Goal: Transaction & Acquisition: Purchase product/service

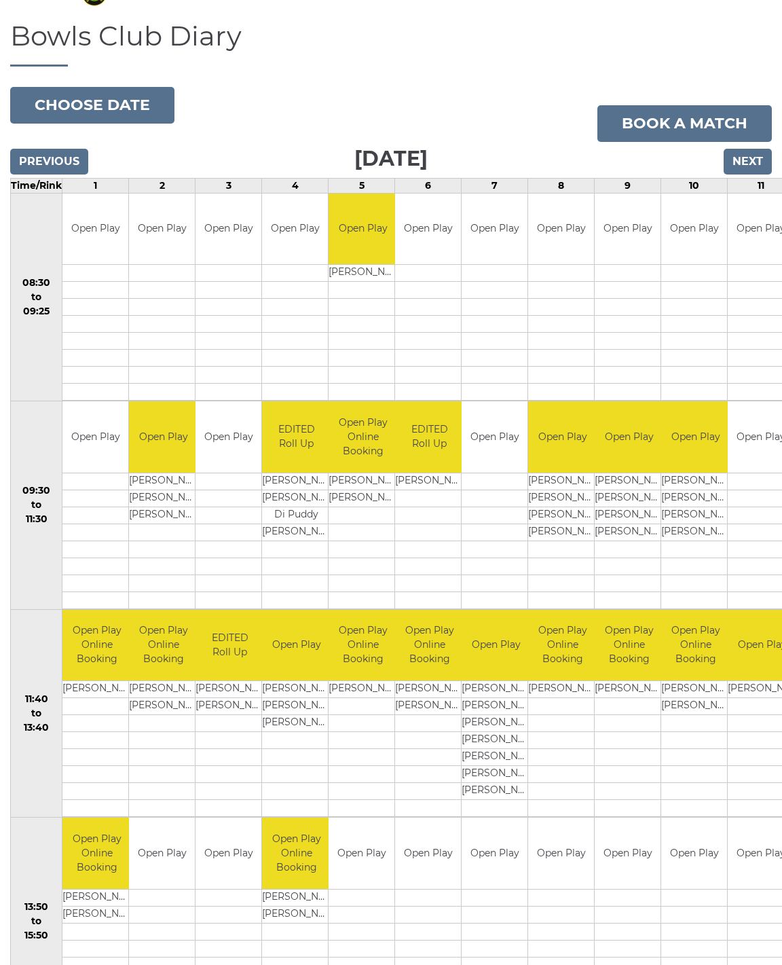
scroll to position [84, 0]
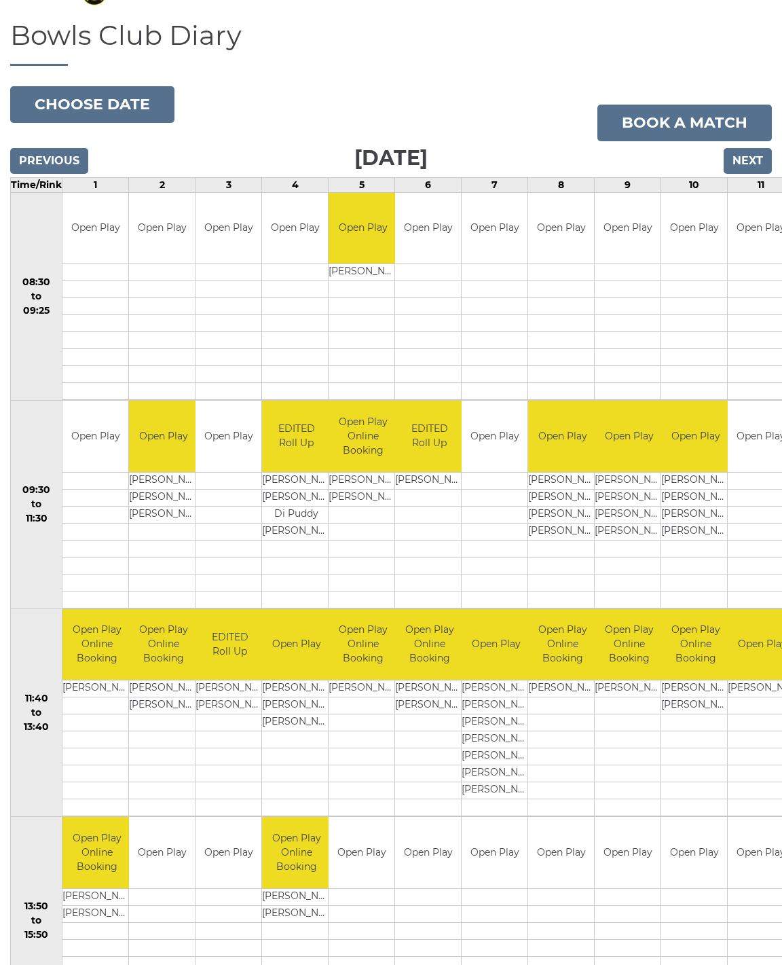
click at [674, 124] on link "Book a match" at bounding box center [685, 123] width 175 height 37
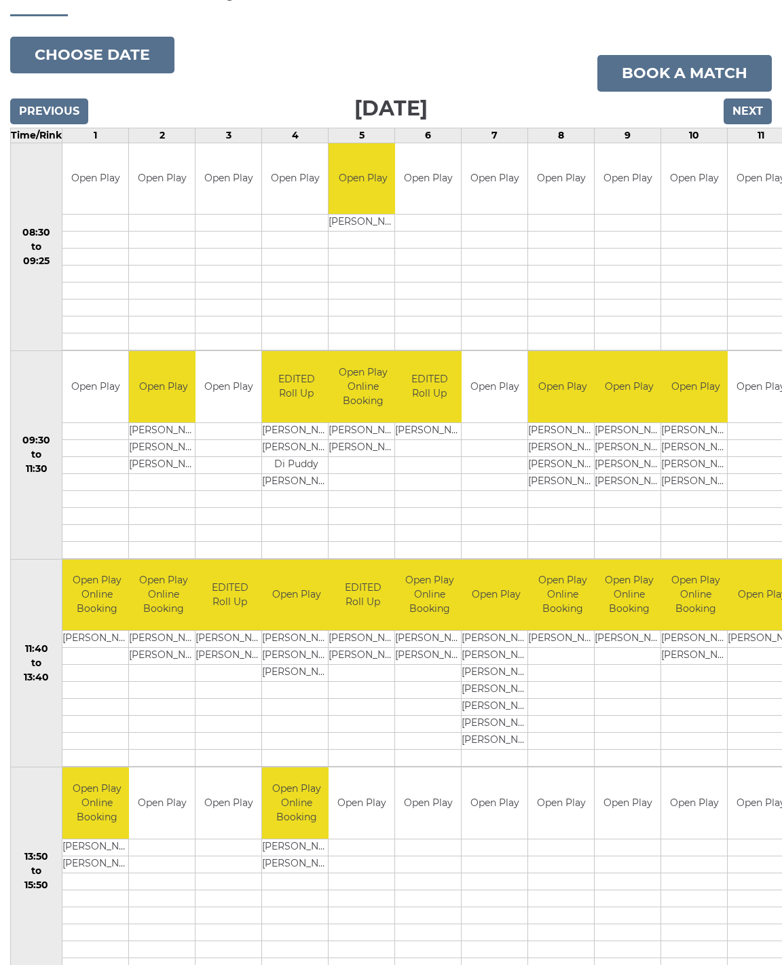
scroll to position [134, 0]
click at [100, 57] on button "Choose date" at bounding box center [92, 55] width 164 height 37
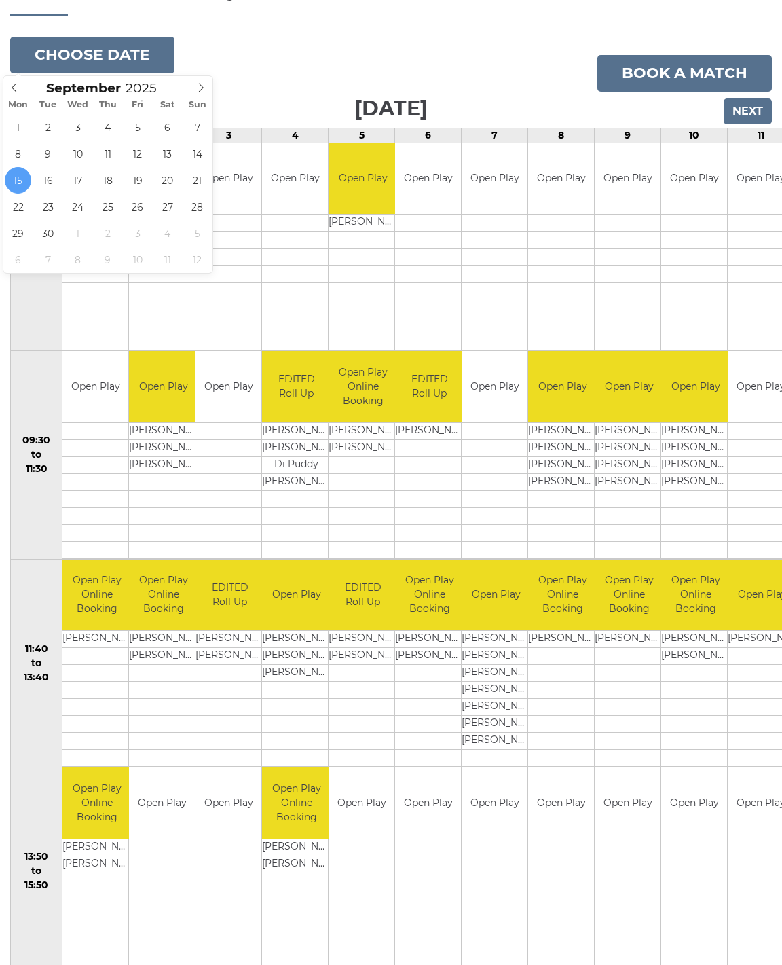
type input "2025-09-29"
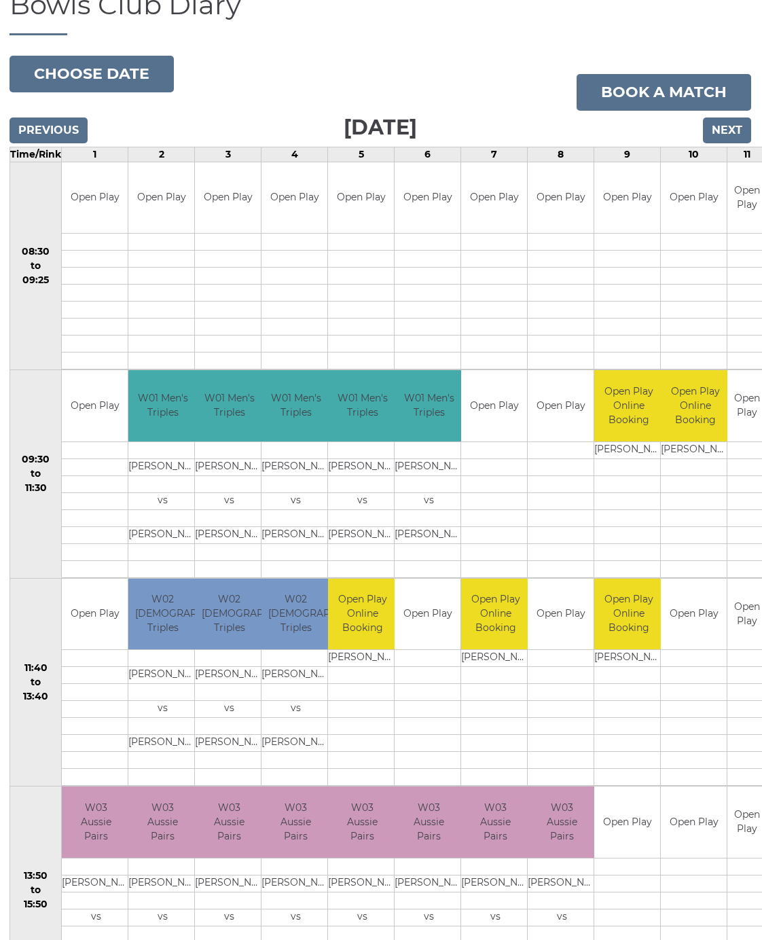
scroll to position [113, 1]
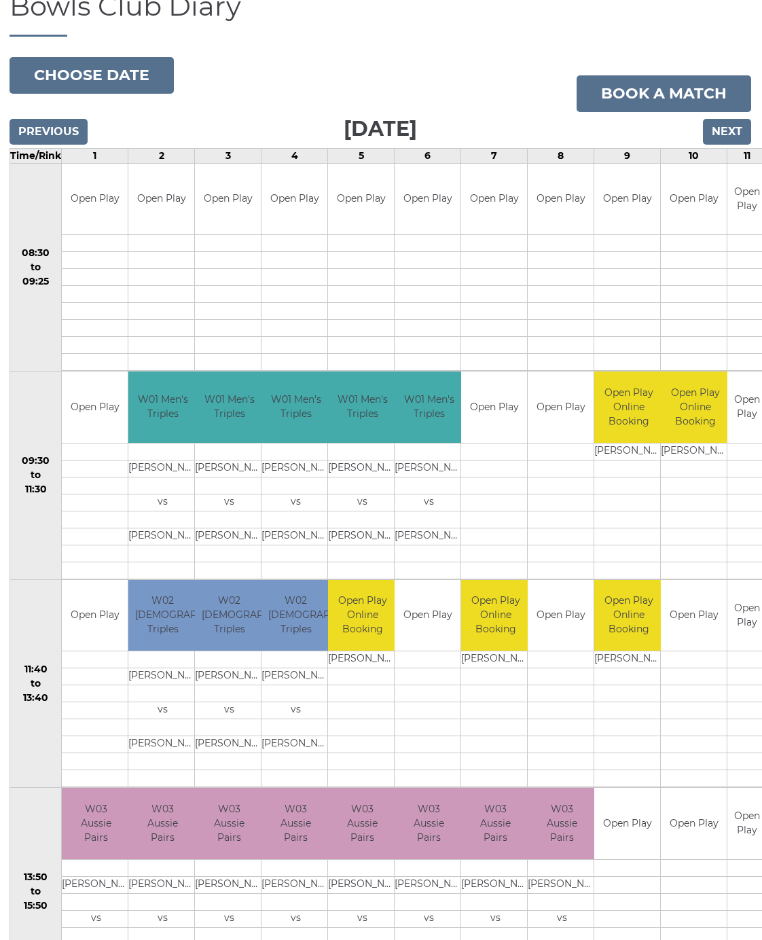
click at [107, 73] on button "Choose date" at bounding box center [92, 75] width 164 height 37
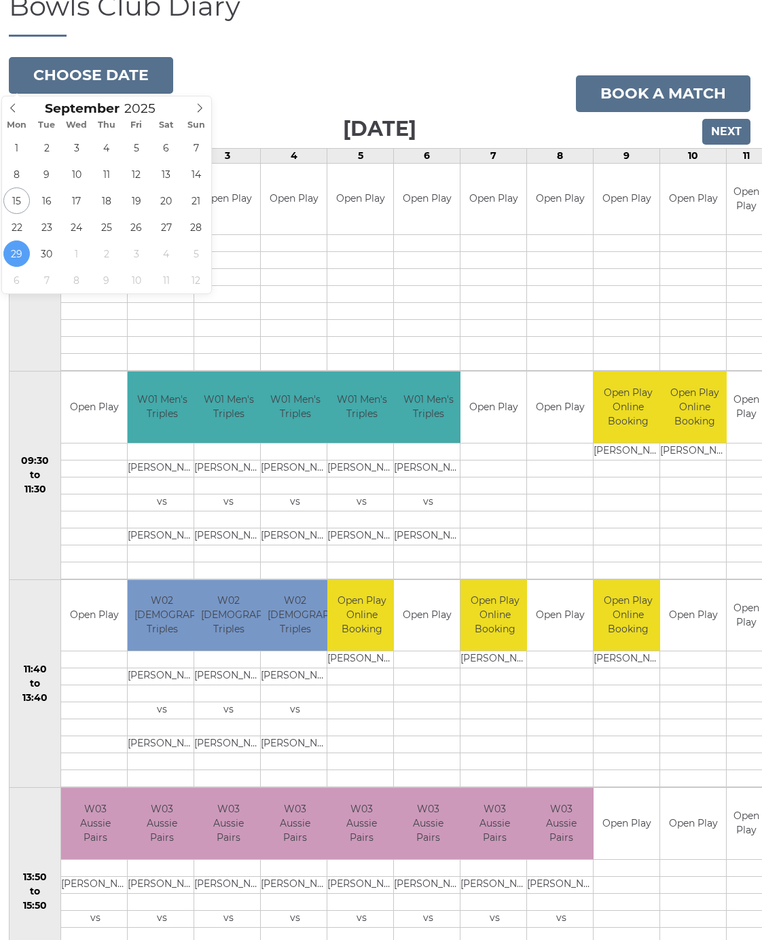
type input "2025-10-06"
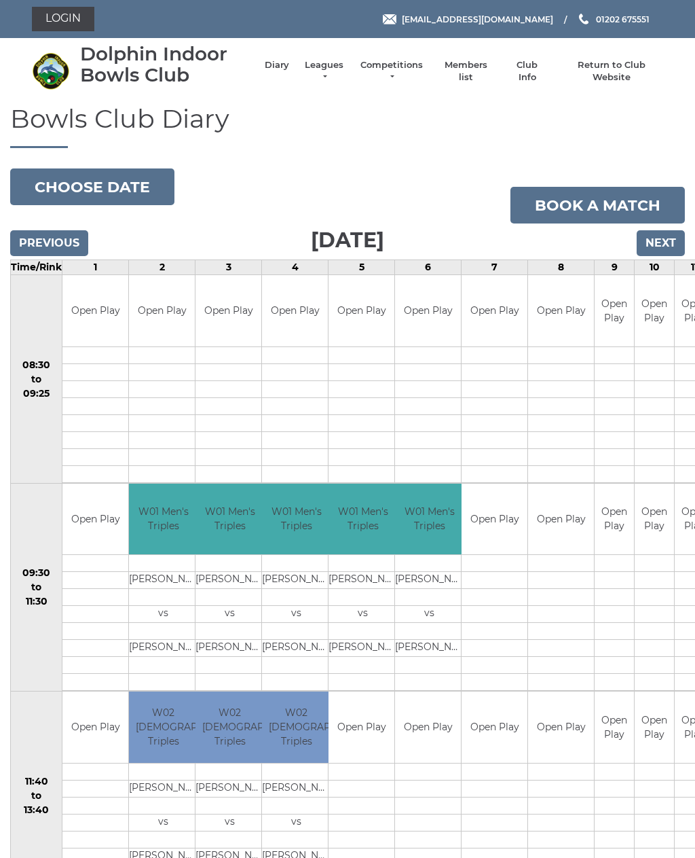
click at [91, 190] on button "Choose date" at bounding box center [92, 186] width 164 height 37
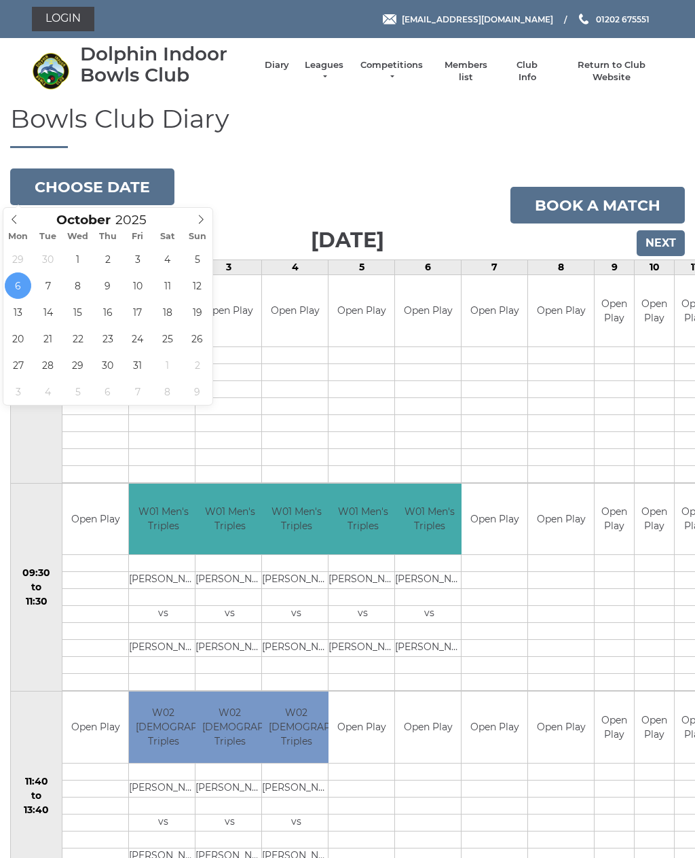
type input "2025-10-09"
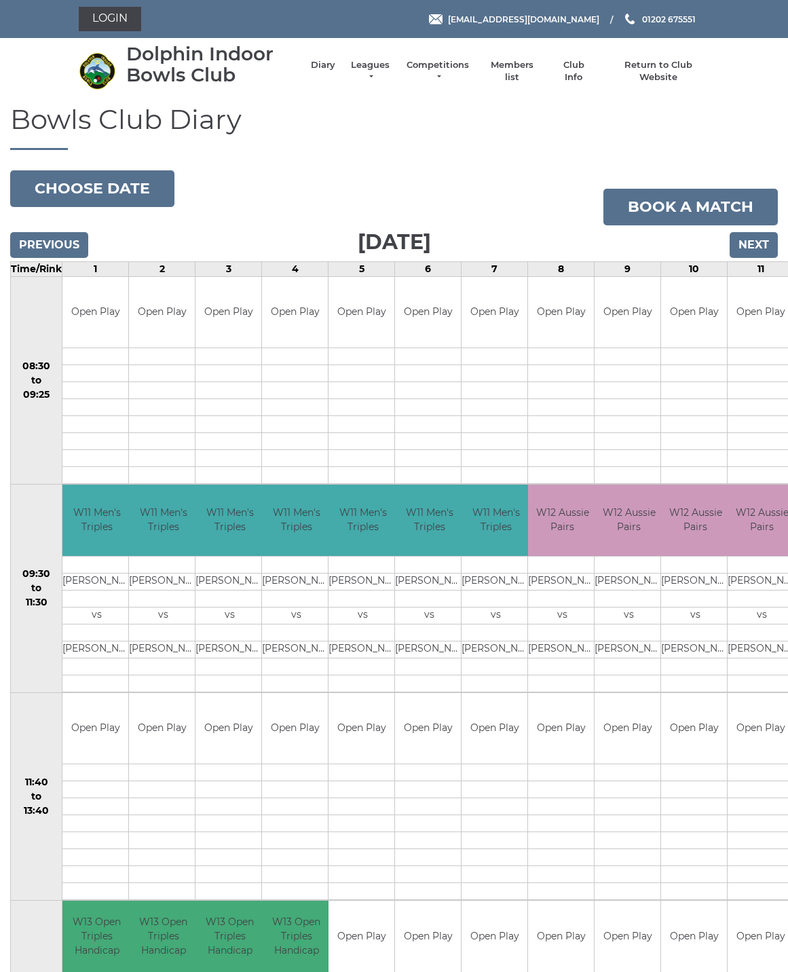
click at [114, 191] on button "Choose date" at bounding box center [92, 188] width 164 height 37
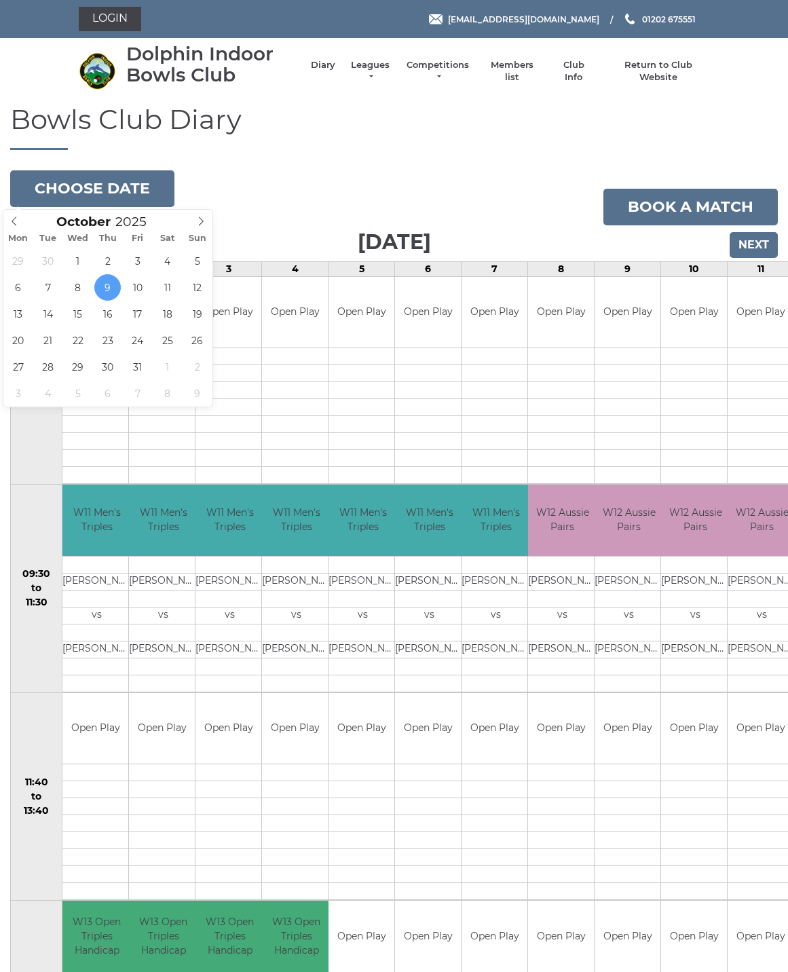
type input "2025-10-02"
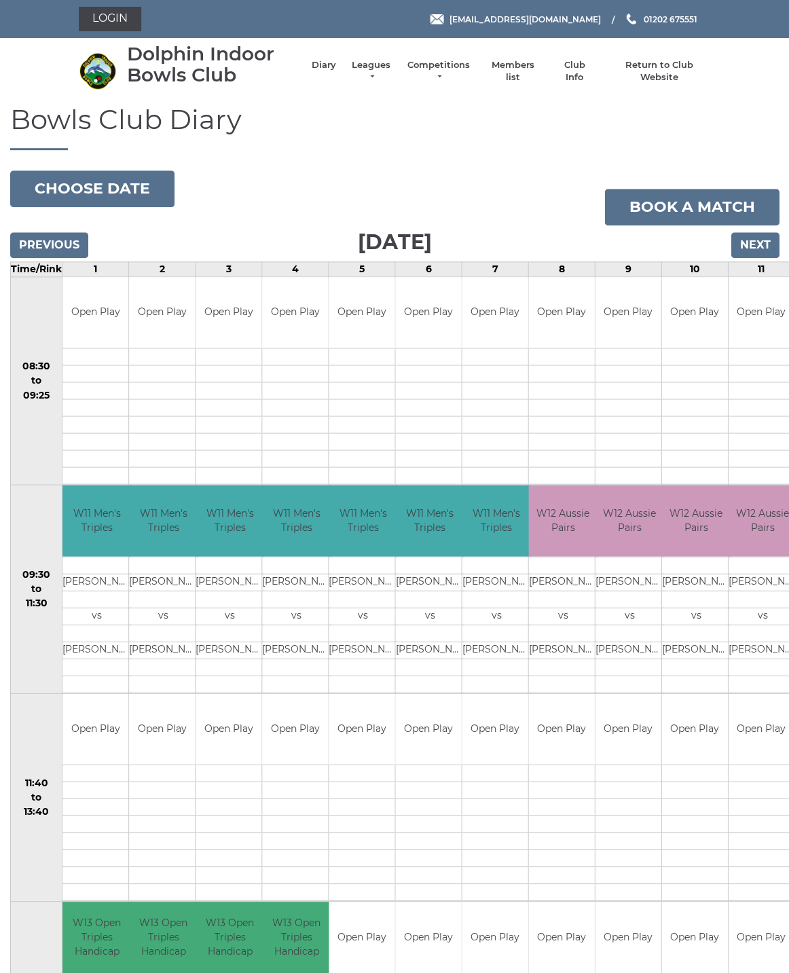
click at [111, 189] on button "Choose date" at bounding box center [92, 188] width 164 height 37
click at [249, 162] on div "Bowls Club Diary [DATE] Choose date Book a match [DATE] Previous Next Time/Rink…" at bounding box center [394, 920] width 789 height 1630
click at [117, 20] on link "Login" at bounding box center [110, 19] width 62 height 24
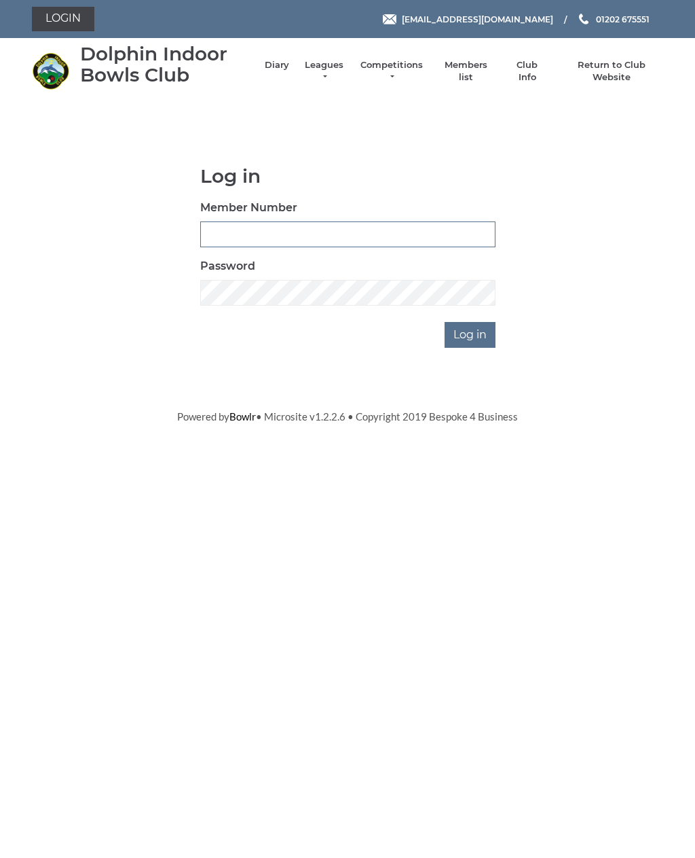
type input "3564"
click at [471, 333] on input "Log in" at bounding box center [470, 335] width 51 height 26
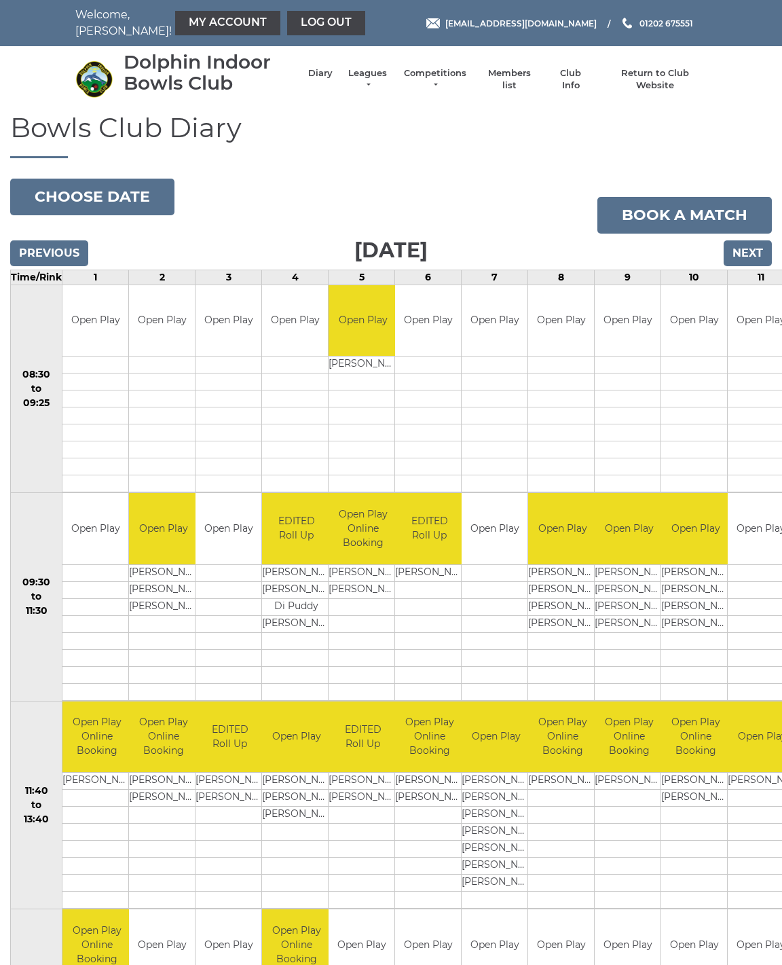
click at [197, 28] on link "My Account" at bounding box center [227, 23] width 105 height 24
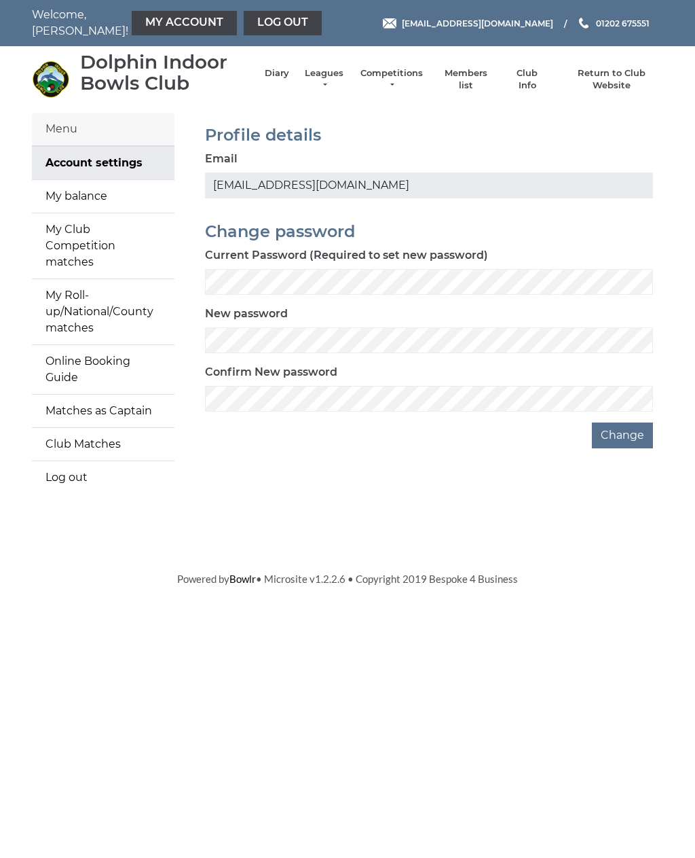
click at [251, 26] on link "Log out" at bounding box center [283, 23] width 78 height 24
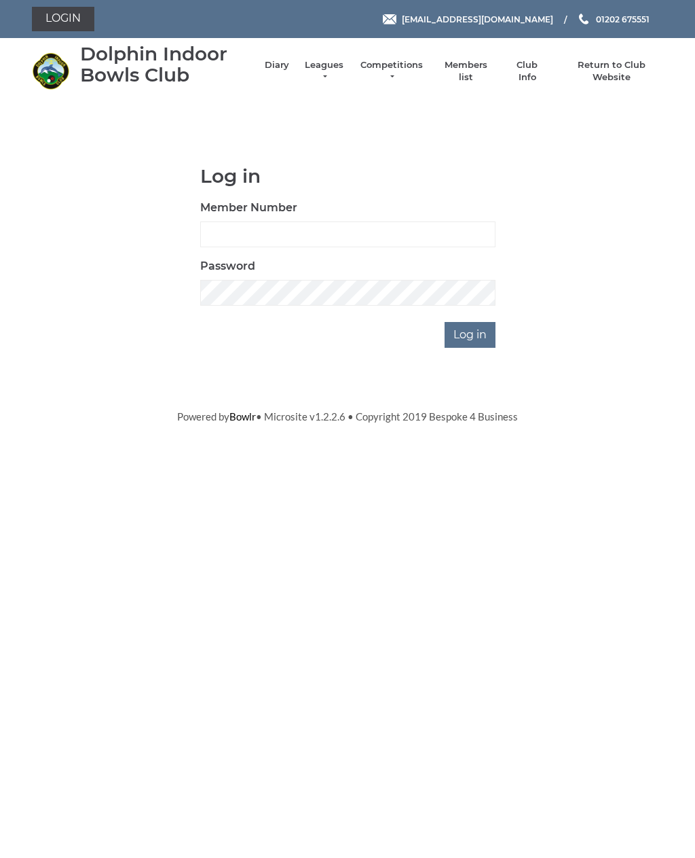
click at [253, 236] on input "Member Number" at bounding box center [347, 234] width 295 height 26
click at [257, 237] on input "Member Number" at bounding box center [347, 234] width 295 height 26
click at [318, 240] on input "Member Number" at bounding box center [347, 234] width 295 height 26
click at [325, 239] on input "Member Number" at bounding box center [347, 234] width 295 height 26
click at [329, 242] on input "Member Number" at bounding box center [347, 234] width 295 height 26
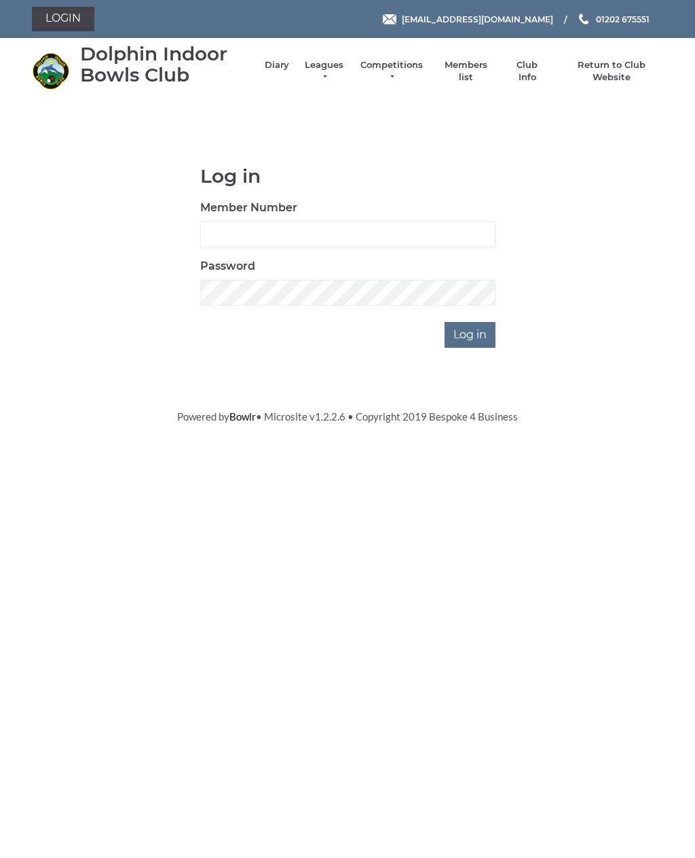
click at [540, 424] on html "Login reception@dolphinibc.com 01202 675551 Diary" at bounding box center [347, 212] width 695 height 424
click at [245, 236] on input "Member Number" at bounding box center [347, 234] width 295 height 26
type input "3564"
click at [483, 337] on input "Log in" at bounding box center [470, 335] width 51 height 26
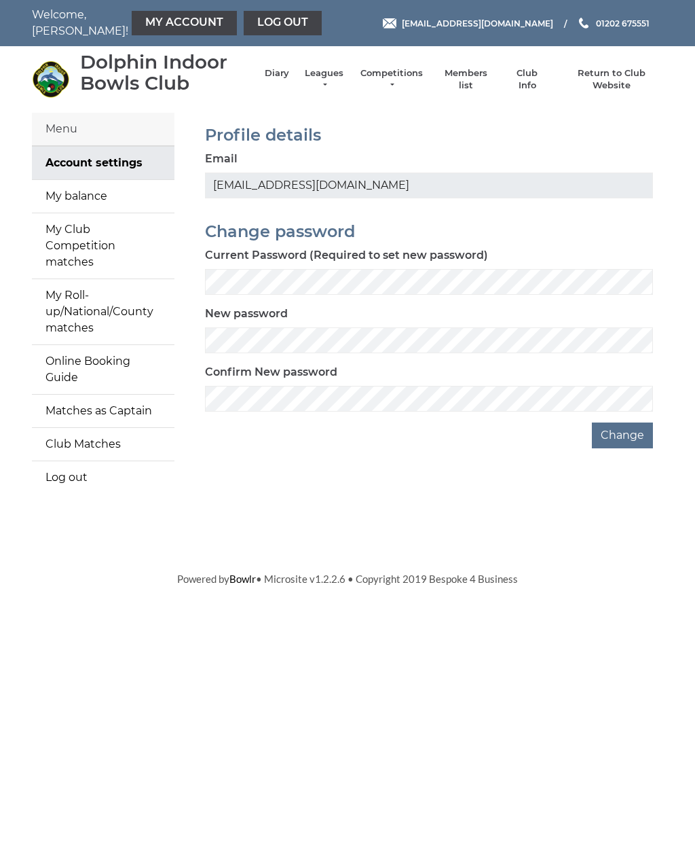
click at [95, 199] on link "My balance" at bounding box center [103, 196] width 143 height 33
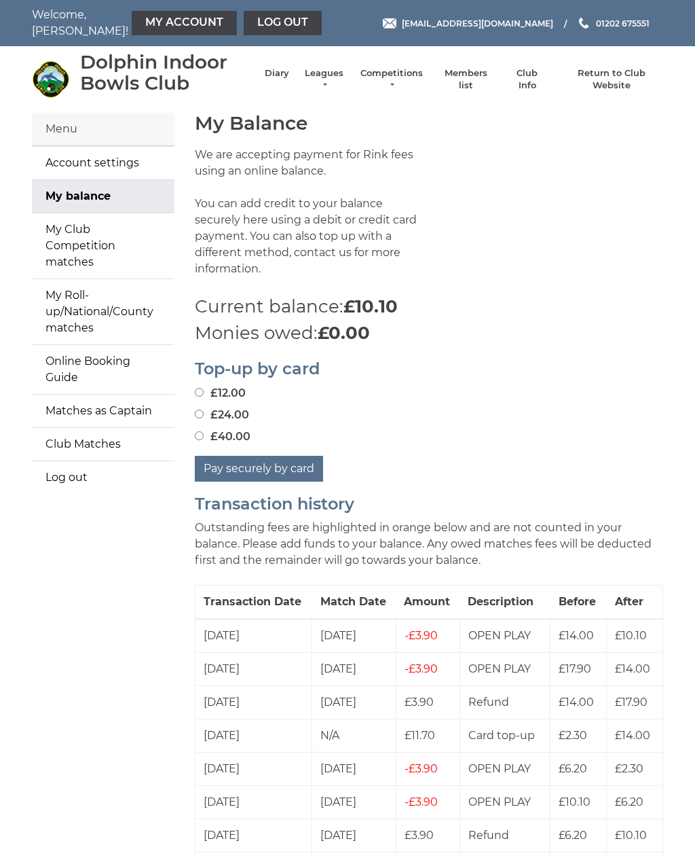
click at [202, 431] on input "£40.00" at bounding box center [199, 435] width 9 height 9
radio input "true"
click at [260, 456] on button "Pay securely by card" at bounding box center [259, 469] width 128 height 26
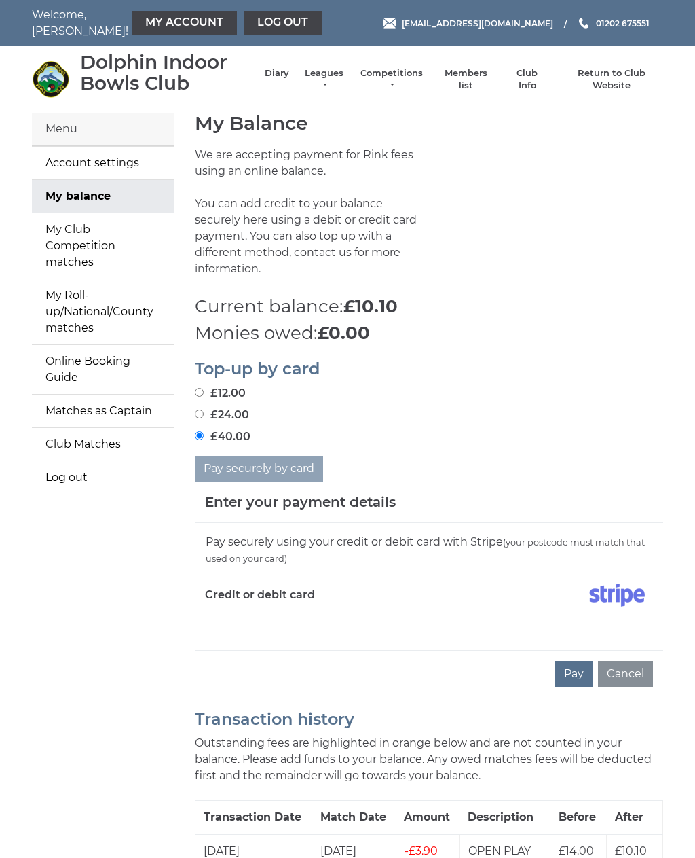
scroll to position [48, 0]
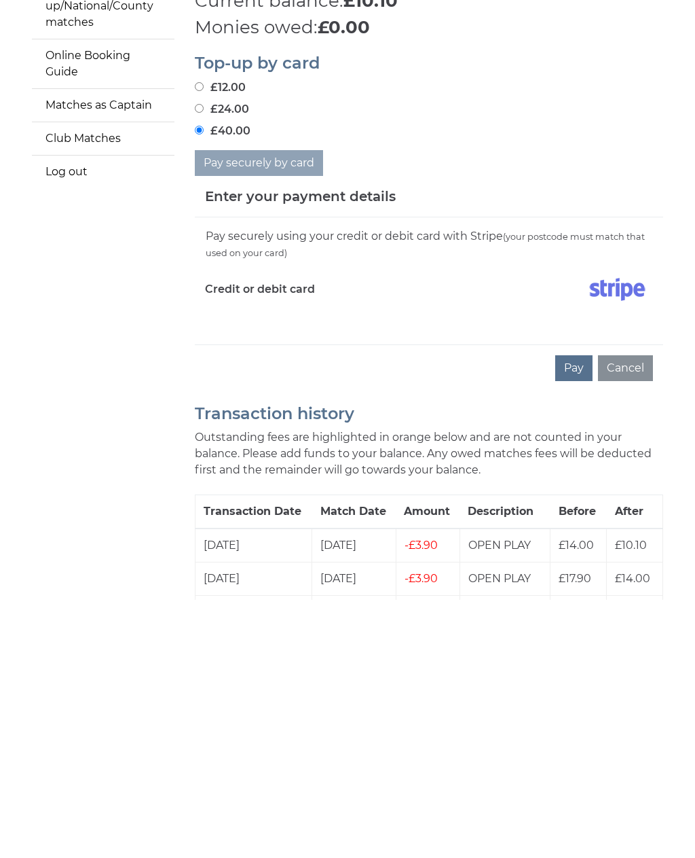
click at [583, 613] on button "Pay" at bounding box center [573, 626] width 37 height 26
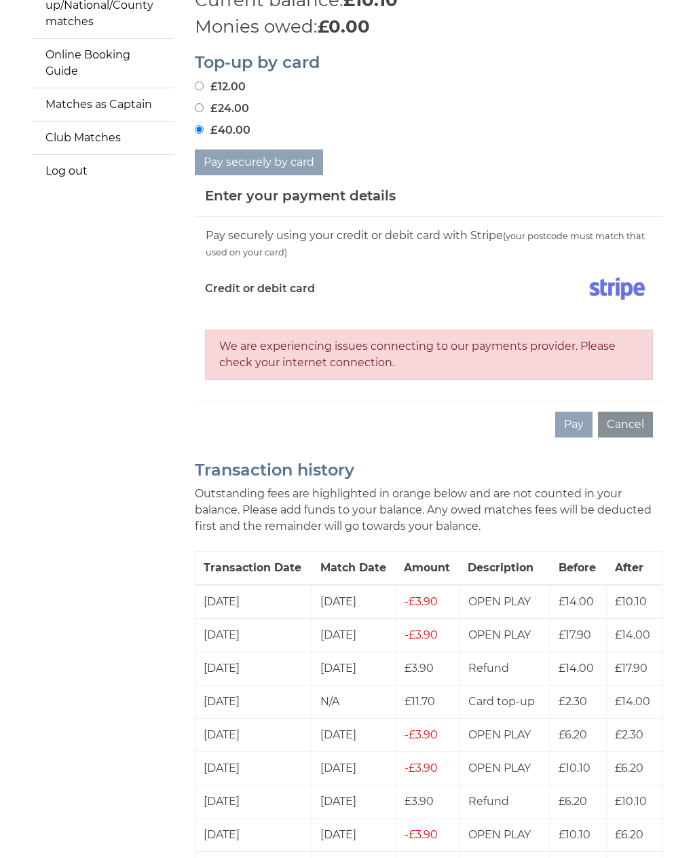
click at [635, 411] on button "Cancel" at bounding box center [625, 424] width 55 height 26
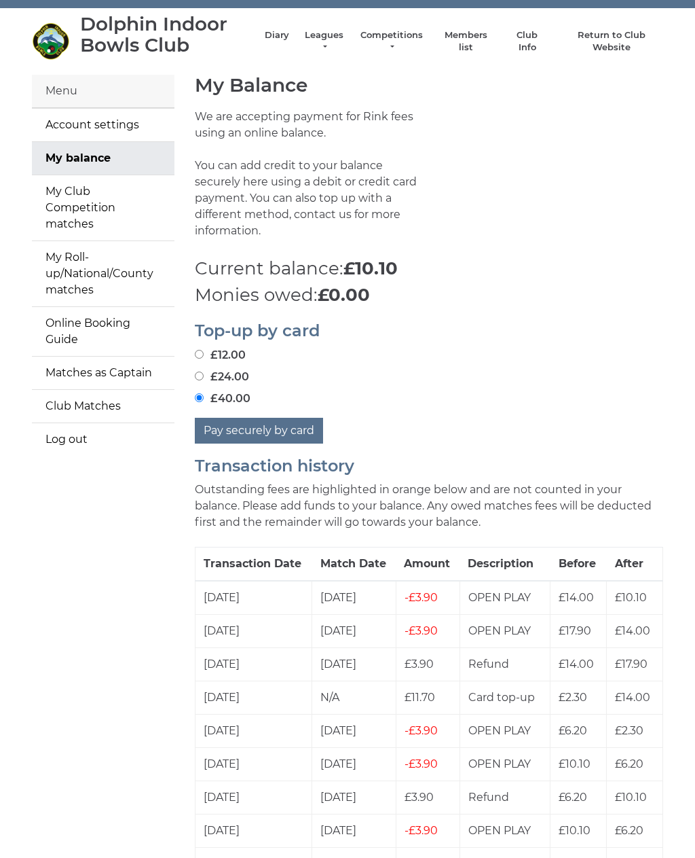
scroll to position [0, 0]
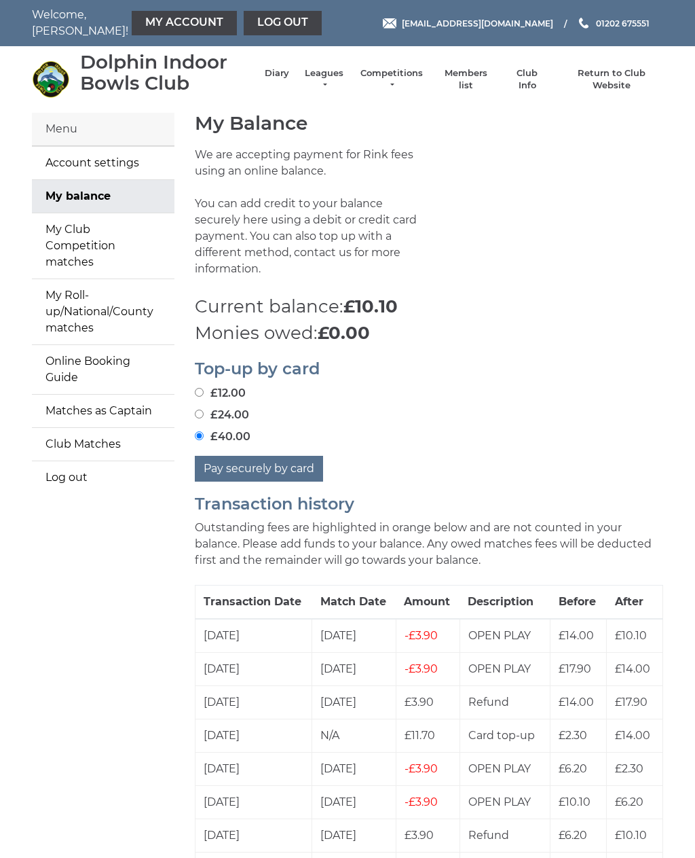
click at [248, 26] on link "Log out" at bounding box center [283, 23] width 78 height 24
